Goal: Information Seeking & Learning: Check status

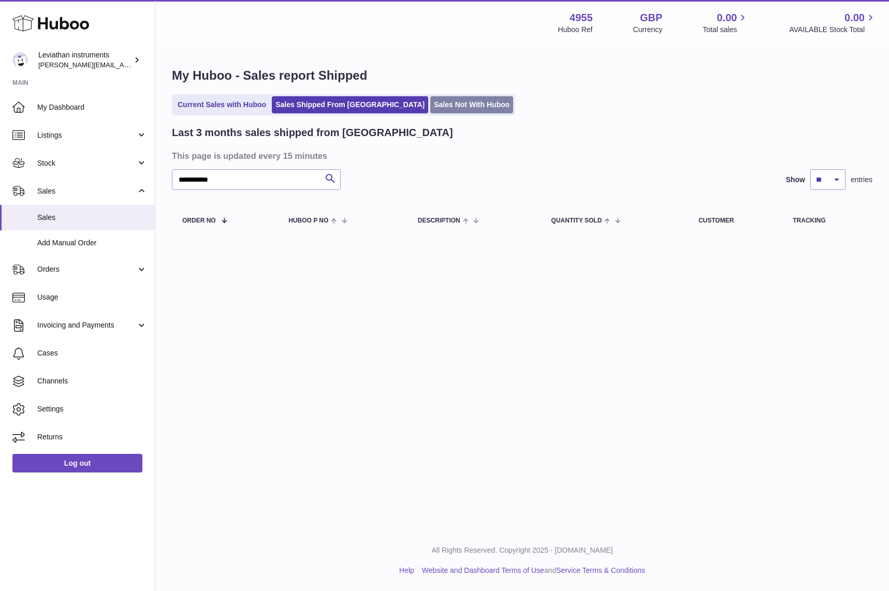
click at [430, 103] on link "Sales Not With Huboo" at bounding box center [471, 104] width 83 height 17
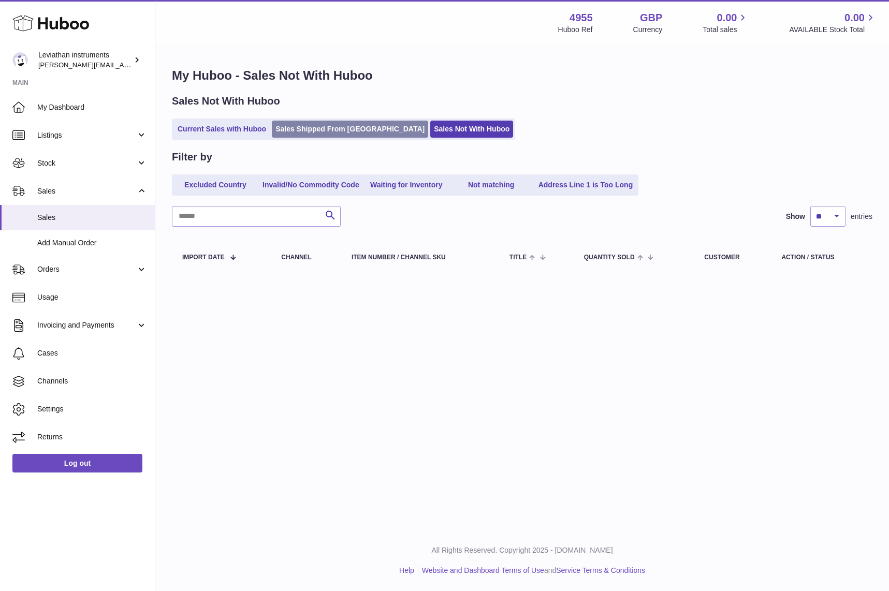
click at [349, 133] on link "Sales Shipped From [GEOGRAPHIC_DATA]" at bounding box center [350, 129] width 156 height 17
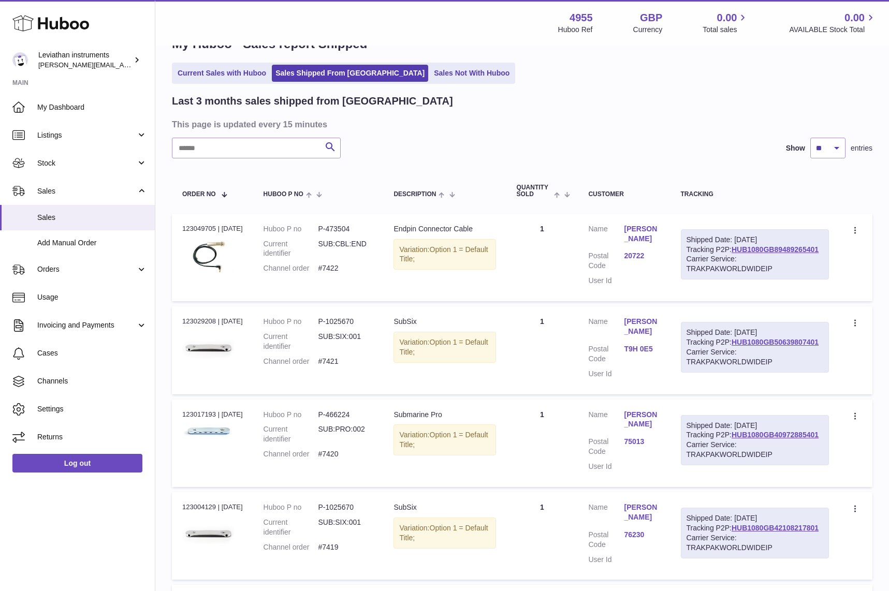
scroll to position [77, 0]
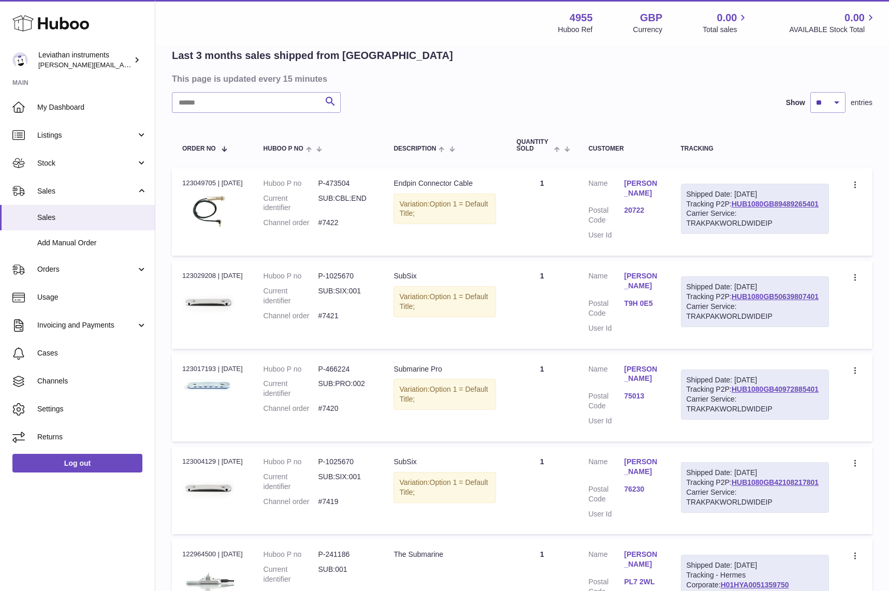
click at [490, 60] on div "Last 3 months sales shipped from [GEOGRAPHIC_DATA]" at bounding box center [522, 56] width 701 height 14
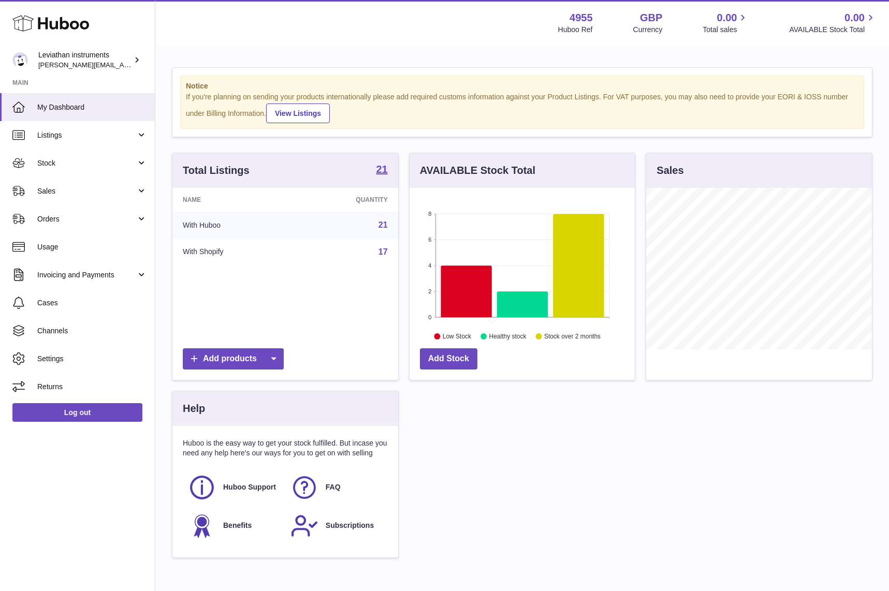
scroll to position [162, 226]
click at [60, 191] on span "Sales" at bounding box center [86, 191] width 99 height 10
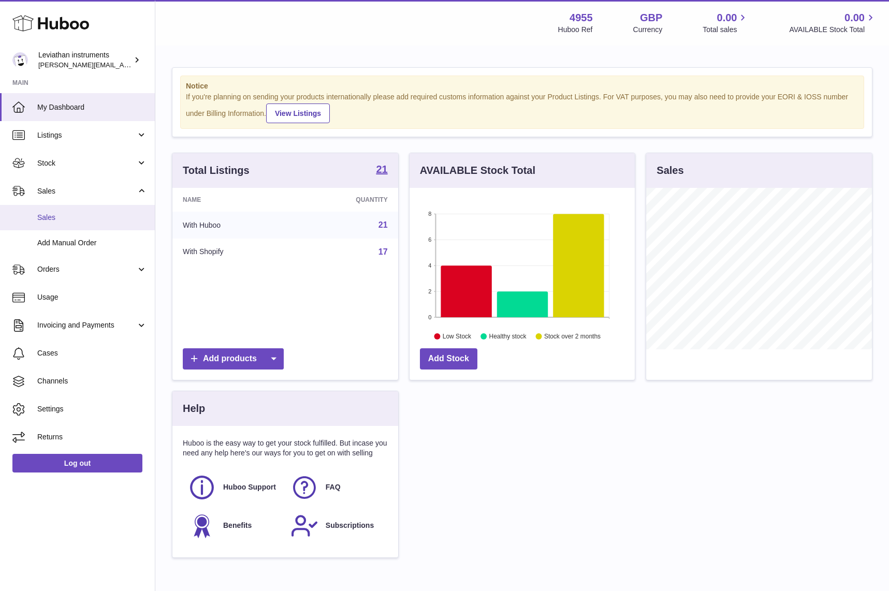
click at [60, 218] on span "Sales" at bounding box center [92, 218] width 110 height 10
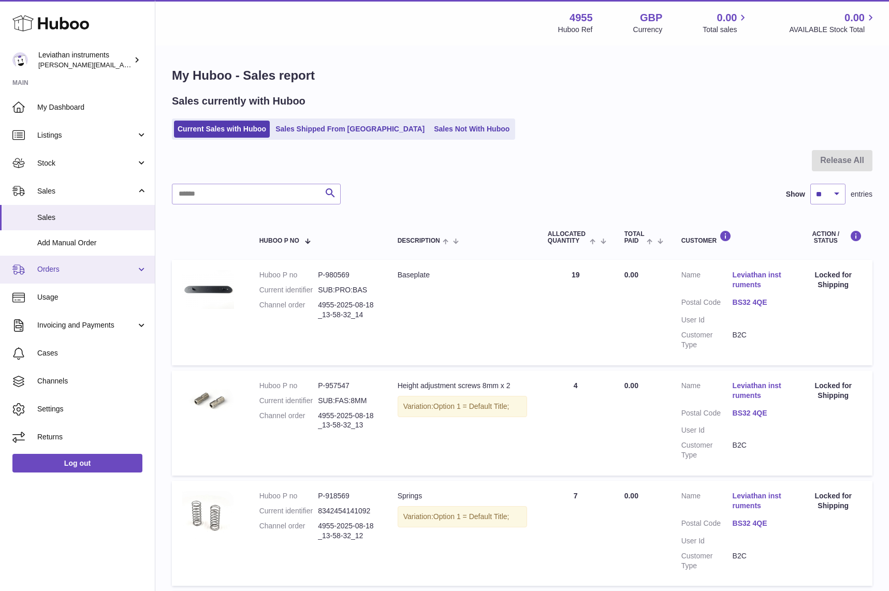
click at [65, 278] on link "Orders" at bounding box center [77, 270] width 155 height 28
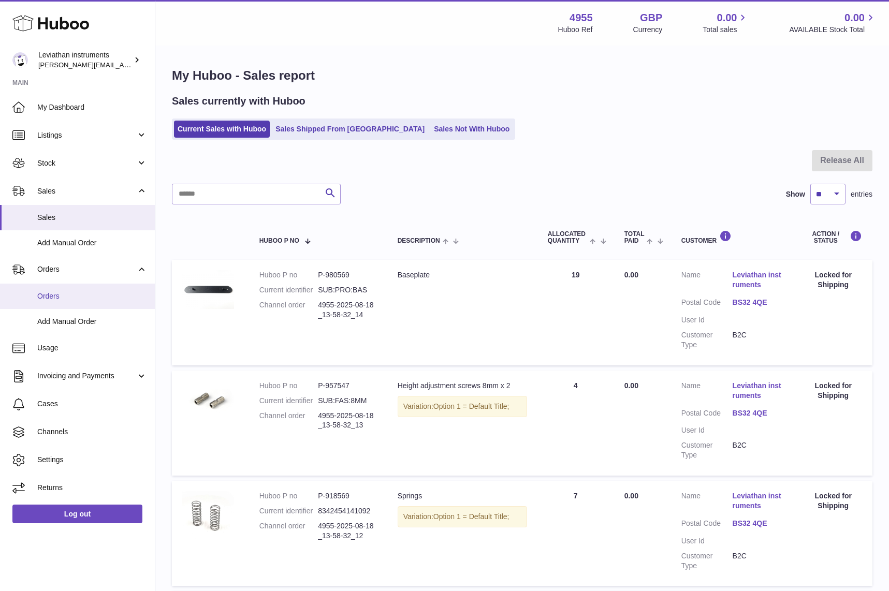
click at [60, 297] on span "Orders" at bounding box center [92, 297] width 110 height 10
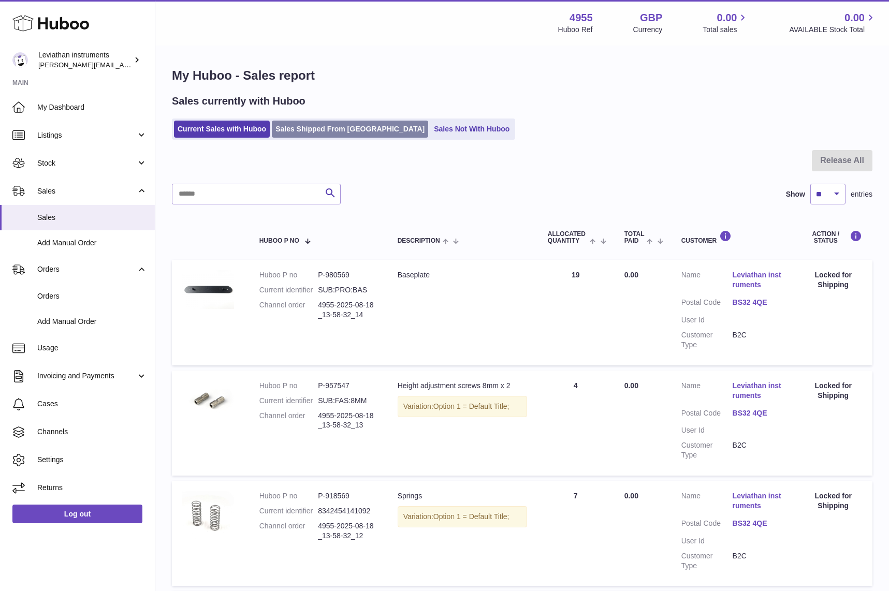
click at [295, 131] on link "Sales Shipped From Huboo" at bounding box center [350, 129] width 156 height 17
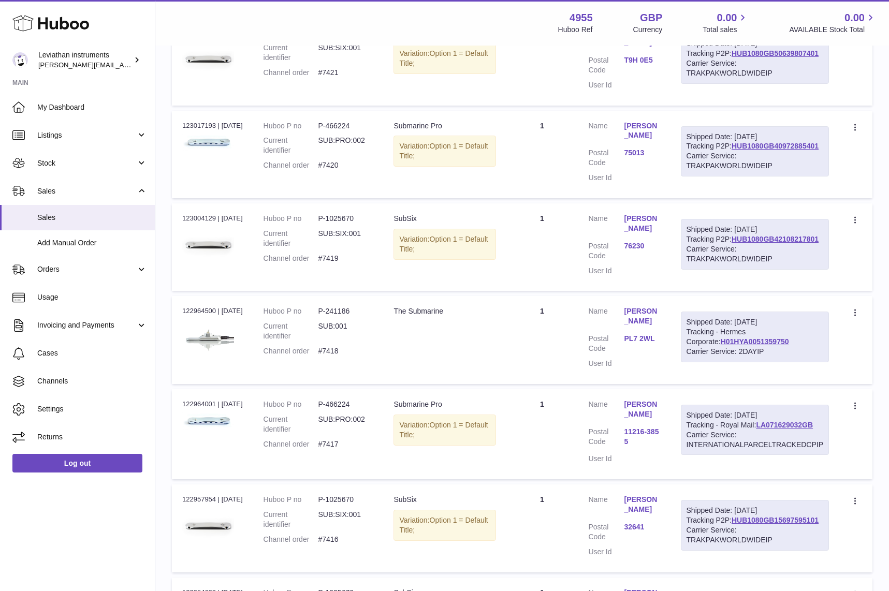
scroll to position [349, 0]
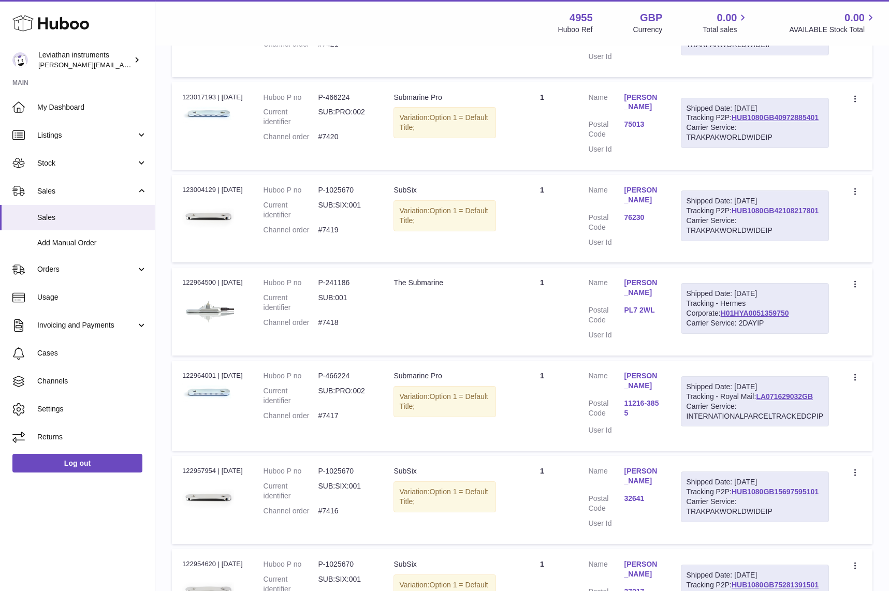
click at [634, 371] on link "[PERSON_NAME]" at bounding box center [642, 381] width 36 height 20
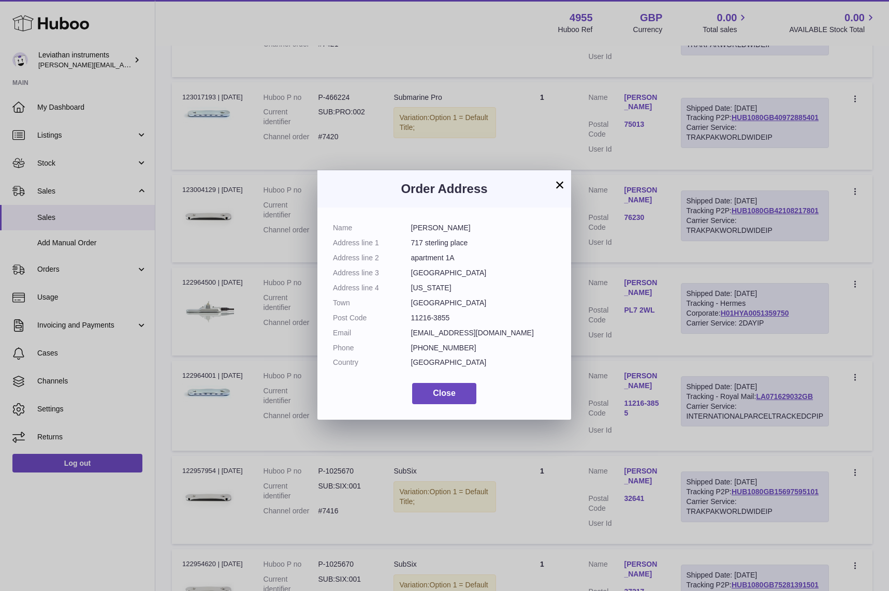
click at [556, 186] on button "×" at bounding box center [560, 185] width 12 height 12
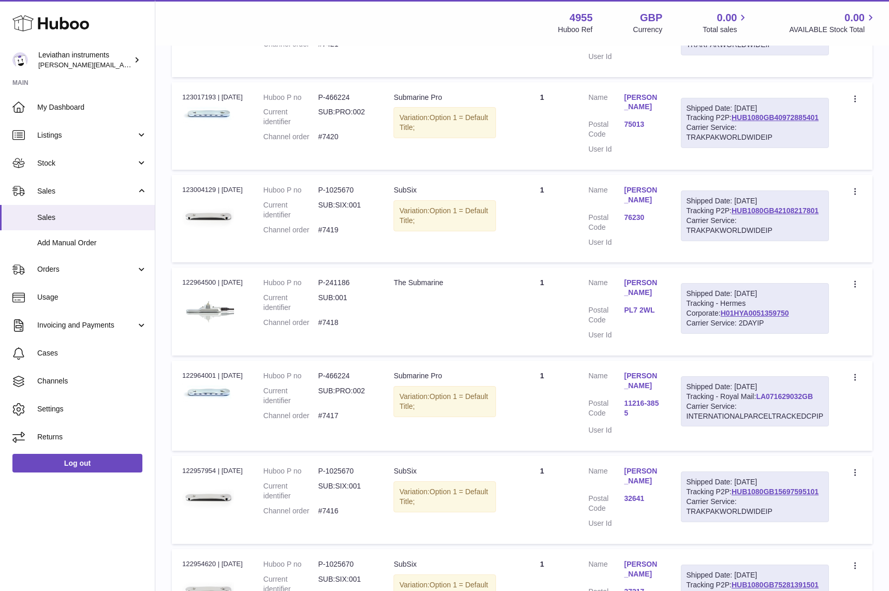
click at [781, 398] on link "LA071629032GB" at bounding box center [784, 397] width 57 height 8
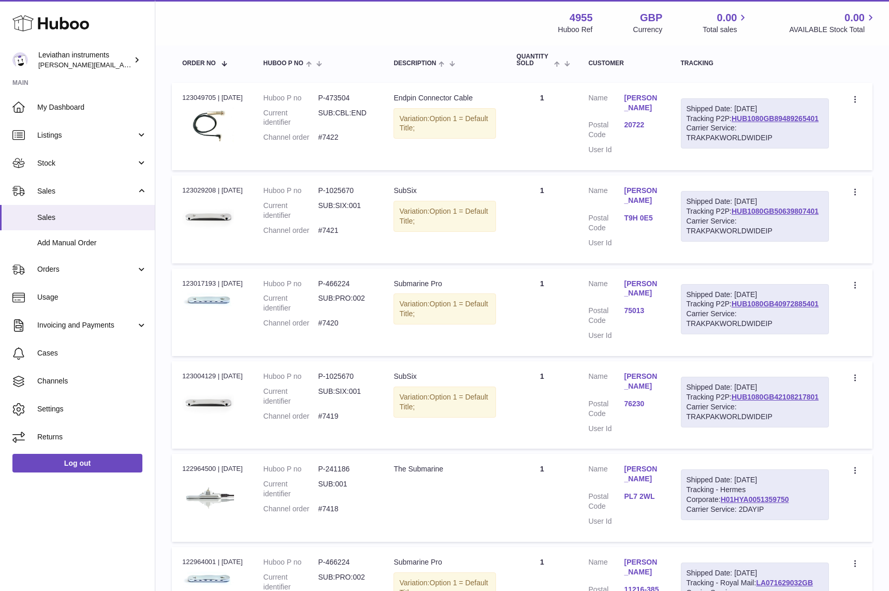
scroll to position [158, 0]
